Goal: Task Accomplishment & Management: Use online tool/utility

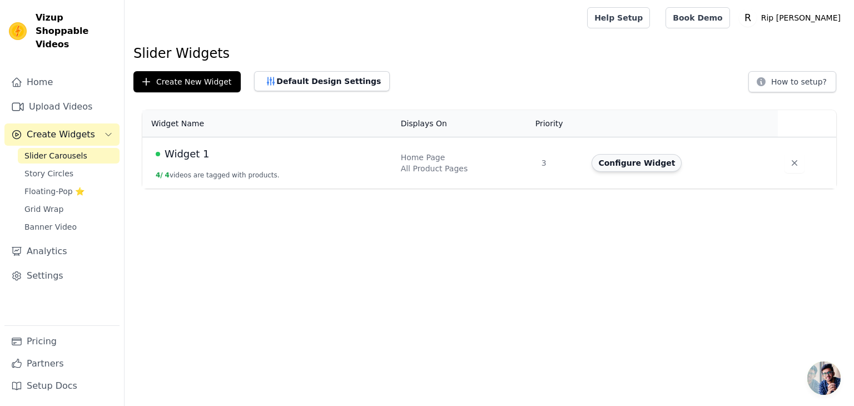
click at [654, 161] on button "Configure Widget" at bounding box center [637, 163] width 90 height 18
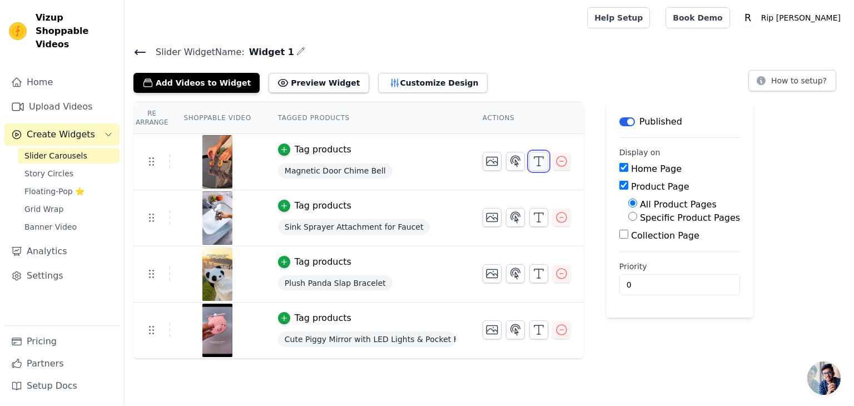
click at [533, 165] on icon "button" at bounding box center [538, 161] width 13 height 13
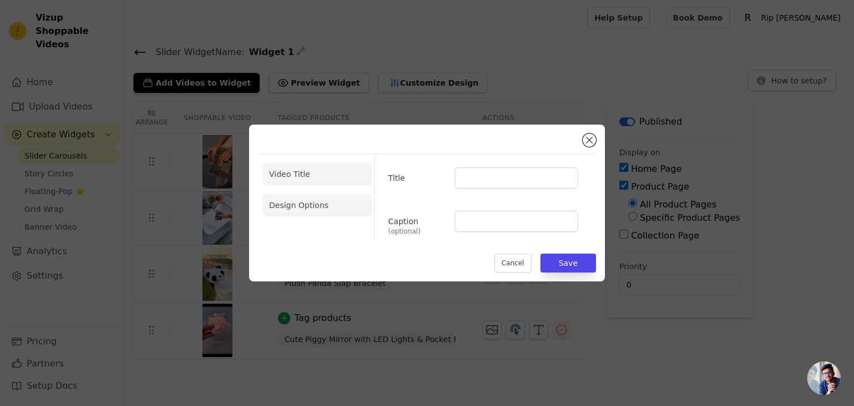
click at [277, 210] on li "Design Options" at bounding box center [318, 205] width 110 height 22
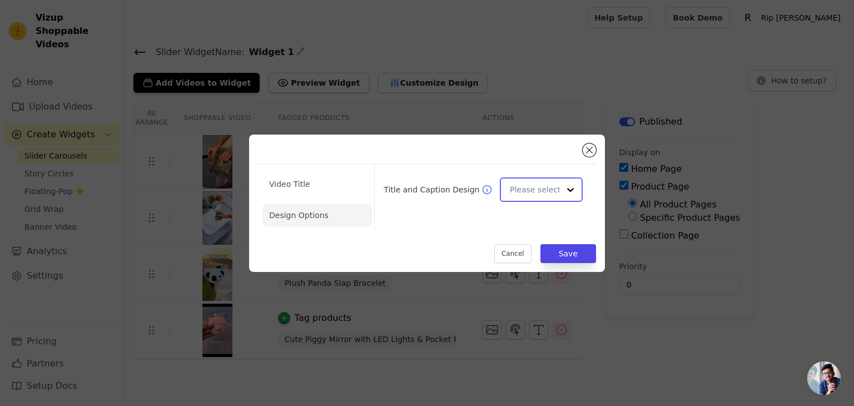
click at [552, 192] on input "Title and Caption Design" at bounding box center [535, 190] width 50 height 22
click at [594, 147] on button "Close modal" at bounding box center [589, 150] width 13 height 13
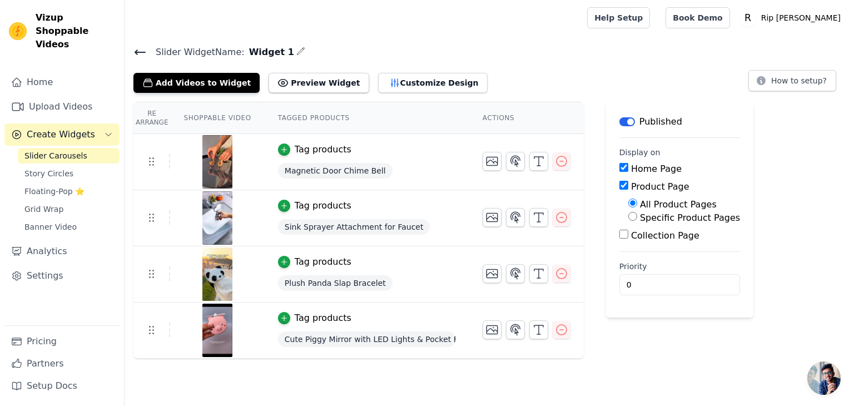
drag, startPoint x: 594, startPoint y: 147, endPoint x: 100, endPoint y: 297, distance: 516.3
click at [100, 297] on div "Vizup Shoppable Videos Home Upload Videos Create Widgets Slider Carousels Story…" at bounding box center [427, 179] width 854 height 359
click at [100, 297] on div "Home Upload Videos Create Widgets Slider Carousels Story Circles Floating-Pop ⭐…" at bounding box center [61, 198] width 115 height 254
click at [401, 79] on button "Customize Design" at bounding box center [433, 83] width 110 height 20
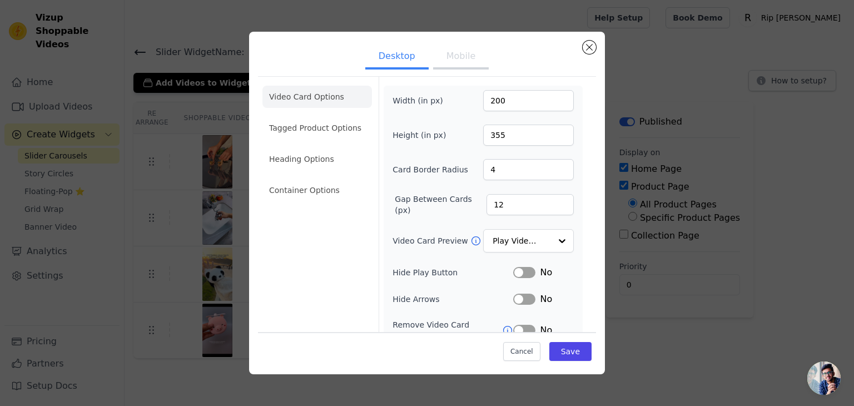
click at [520, 274] on button "Label" at bounding box center [524, 272] width 22 height 11
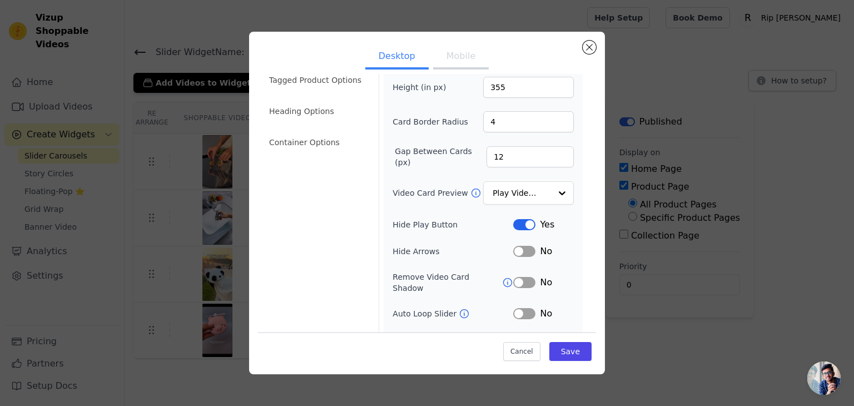
scroll to position [87, 0]
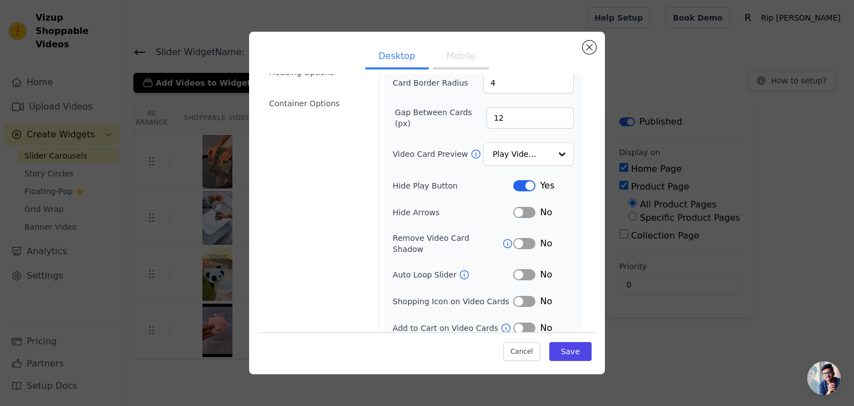
click at [525, 269] on button "Label" at bounding box center [524, 274] width 22 height 11
click at [516, 296] on button "Label" at bounding box center [524, 301] width 22 height 11
click at [513, 323] on button "Label" at bounding box center [524, 328] width 22 height 11
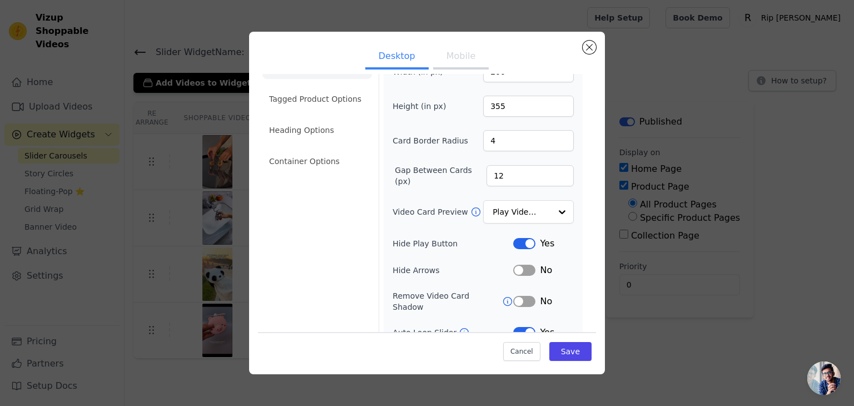
scroll to position [0, 0]
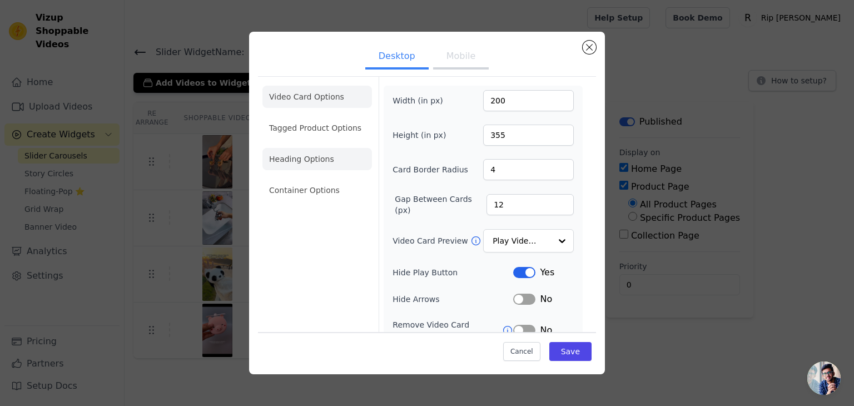
click at [323, 169] on li "Heading Options" at bounding box center [318, 159] width 110 height 22
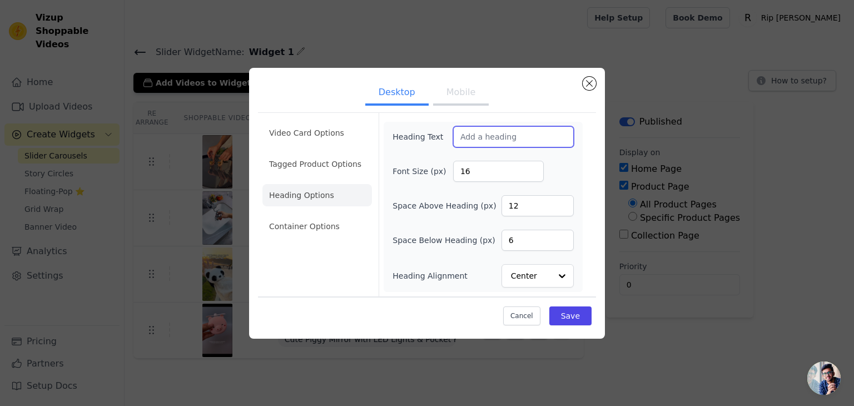
click at [482, 136] on input "Heading Text" at bounding box center [513, 136] width 121 height 21
type input "You May Like"
click at [322, 216] on li "Container Options" at bounding box center [318, 226] width 110 height 22
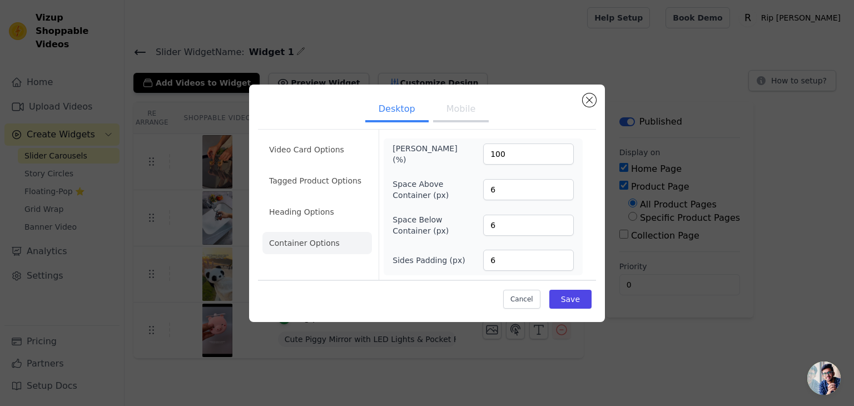
click at [443, 112] on button "Mobile" at bounding box center [461, 110] width 56 height 24
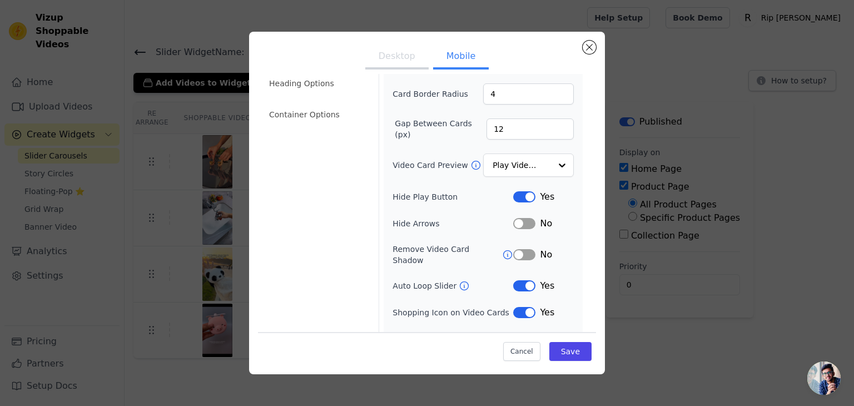
scroll to position [76, 0]
click at [521, 167] on input "Video Card Preview" at bounding box center [521, 166] width 57 height 22
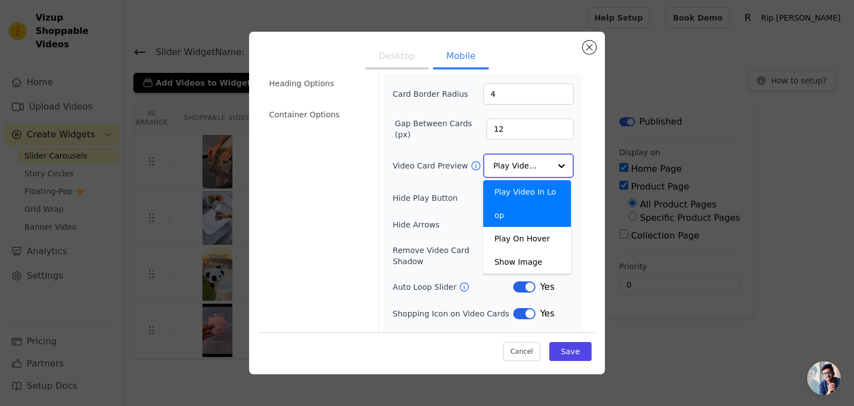
click at [521, 167] on input "Video Card Preview" at bounding box center [521, 166] width 57 height 22
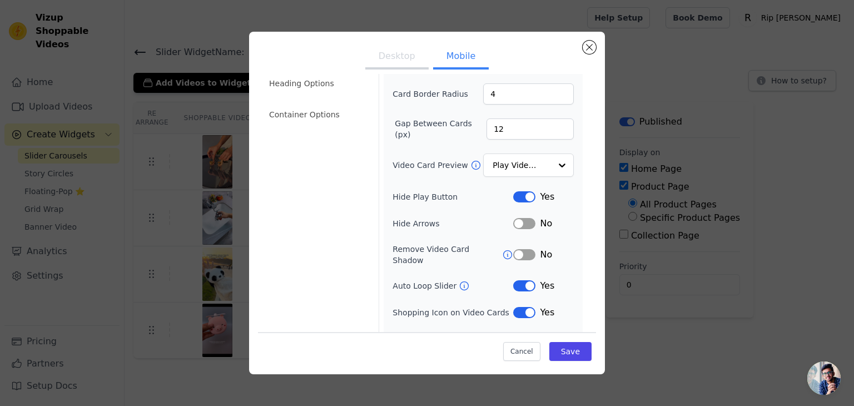
click at [400, 55] on button "Desktop" at bounding box center [396, 57] width 63 height 24
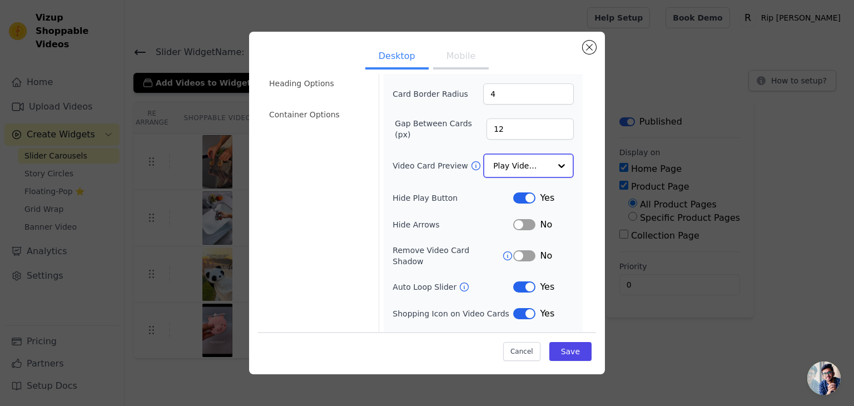
click at [503, 163] on input "Video Card Preview" at bounding box center [521, 166] width 57 height 22
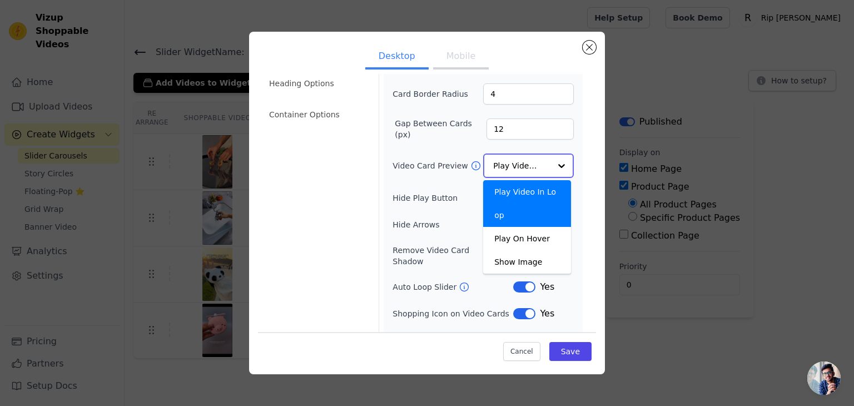
click at [539, 162] on input "Video Card Preview" at bounding box center [521, 166] width 57 height 22
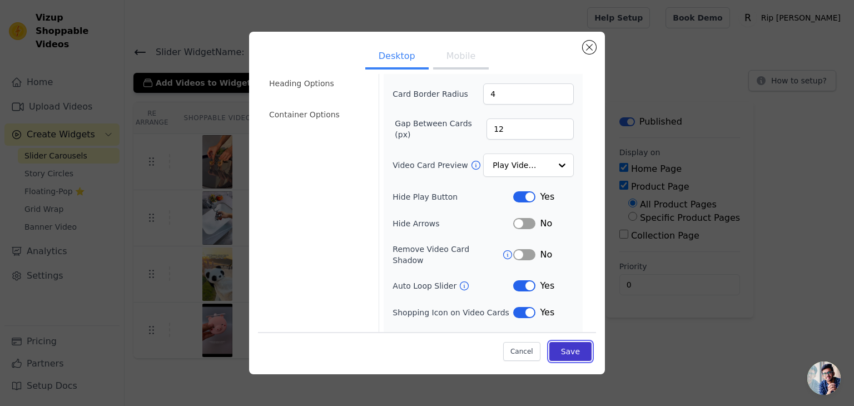
click at [550, 347] on button "Save" at bounding box center [571, 351] width 42 height 19
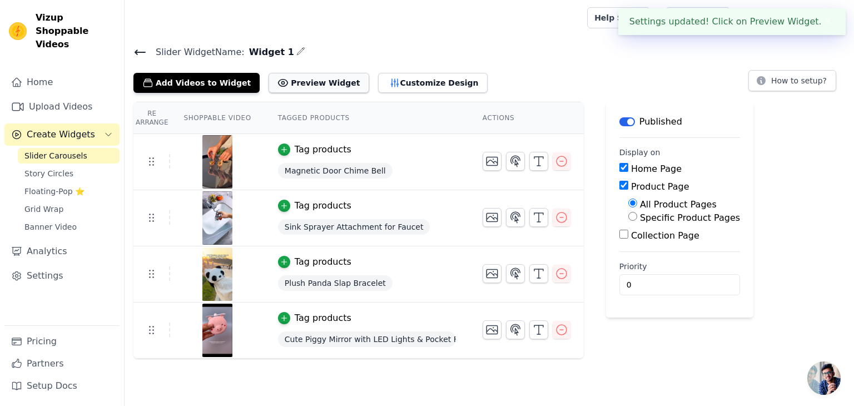
click at [276, 82] on button "Preview Widget" at bounding box center [319, 83] width 100 height 20
